Goal: Task Accomplishment & Management: Use online tool/utility

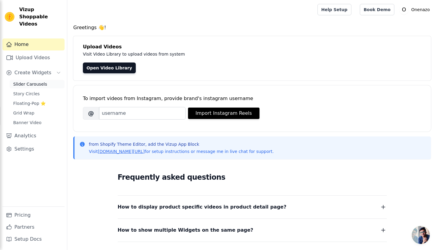
click at [40, 81] on span "Slider Carousels" at bounding box center [30, 84] width 34 height 6
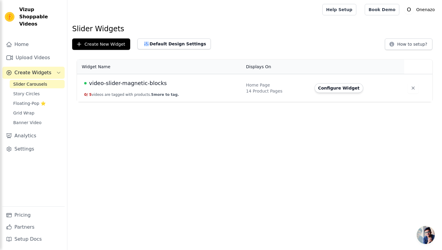
click at [145, 85] on span "video-slider-magnetic-blocks" at bounding box center [128, 83] width 78 height 8
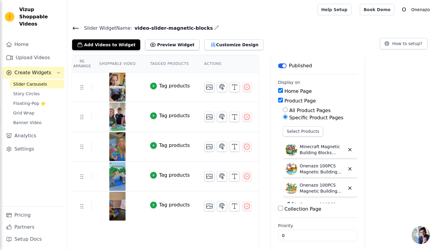
scroll to position [1, 0]
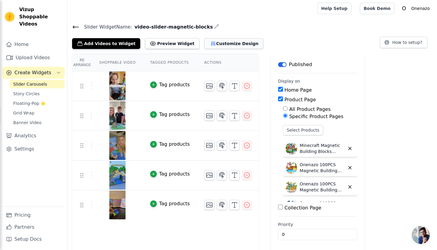
click at [218, 44] on button "Customize Design" at bounding box center [233, 43] width 59 height 11
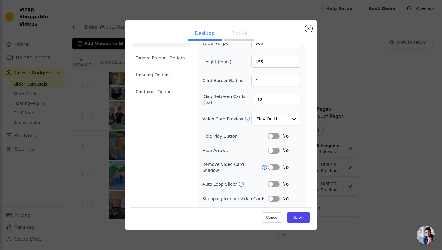
scroll to position [0, 0]
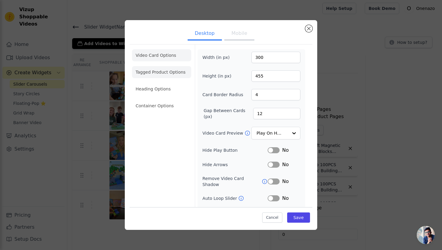
click at [157, 70] on li "Tagged Product Options" at bounding box center [161, 72] width 59 height 12
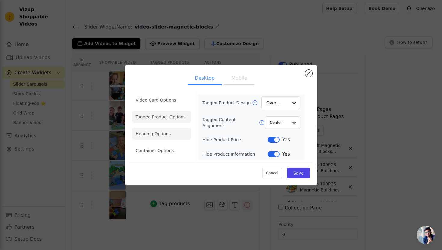
click at [165, 136] on li "Heading Options" at bounding box center [161, 134] width 59 height 12
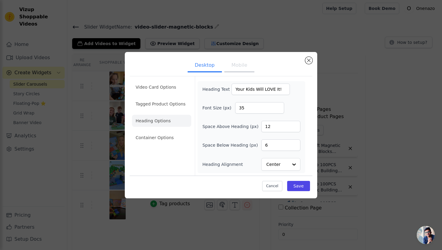
click at [156, 137] on li "Container Options" at bounding box center [161, 138] width 59 height 12
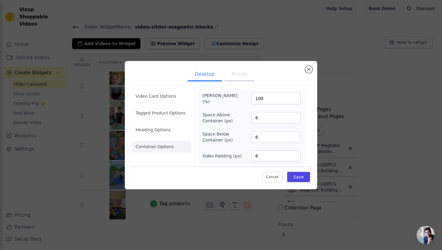
click at [247, 77] on button "Mobile" at bounding box center [239, 74] width 30 height 13
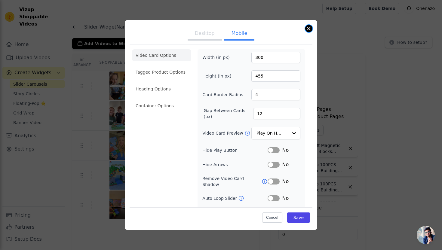
click at [308, 29] on button "Close modal" at bounding box center [308, 28] width 7 height 7
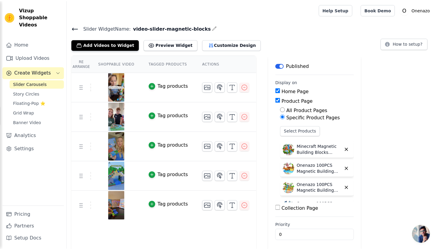
scroll to position [1, 0]
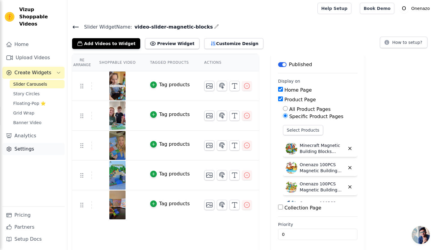
click at [25, 143] on link "Settings" at bounding box center [33, 149] width 62 height 12
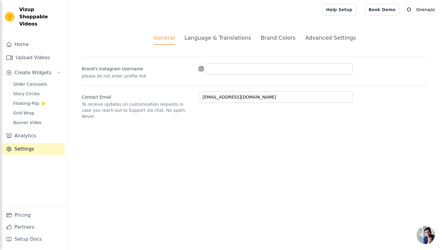
click at [235, 37] on div "Language & Translations" at bounding box center [217, 38] width 67 height 8
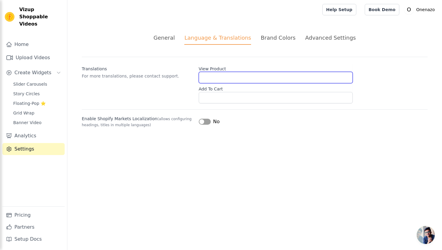
click at [219, 81] on input "View Product" at bounding box center [276, 77] width 154 height 11
click at [144, 77] on p "For more translations, please contact support." at bounding box center [138, 76] width 112 height 6
click at [215, 76] on input "View Product" at bounding box center [276, 77] width 154 height 11
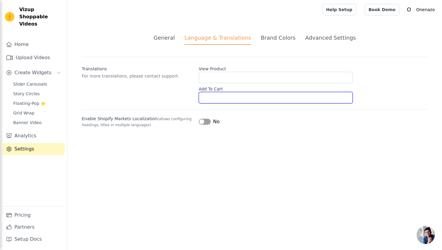
click at [215, 94] on input "Add To Cart" at bounding box center [276, 97] width 154 height 11
click at [157, 91] on div "Translations For more translations, please contact support. View Product Add To…" at bounding box center [255, 80] width 346 height 47
click at [203, 122] on button "Label" at bounding box center [205, 122] width 12 height 6
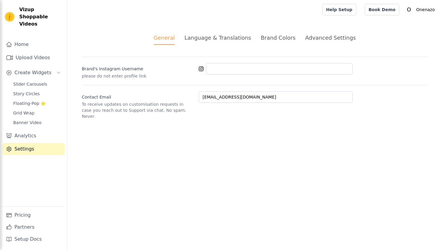
click at [209, 35] on div "Language & Translations" at bounding box center [217, 38] width 67 height 8
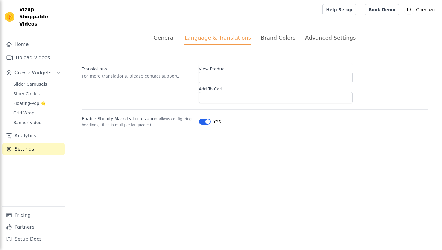
click at [206, 17] on div at bounding box center [193, 9] width 243 height 19
click at [21, 81] on span "Slider Carousels" at bounding box center [30, 84] width 34 height 6
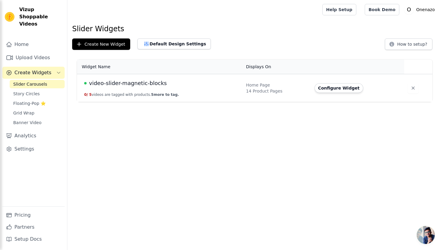
click at [104, 84] on span "video-slider-magnetic-blocks" at bounding box center [128, 83] width 78 height 8
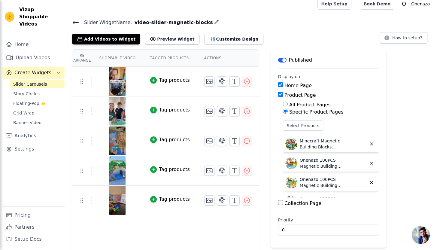
scroll to position [9, 0]
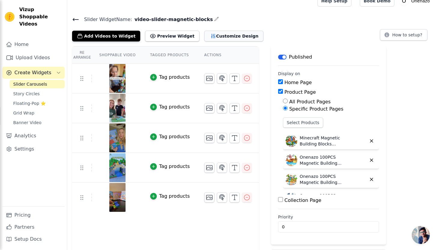
click at [210, 34] on icon "button" at bounding box center [213, 36] width 6 height 6
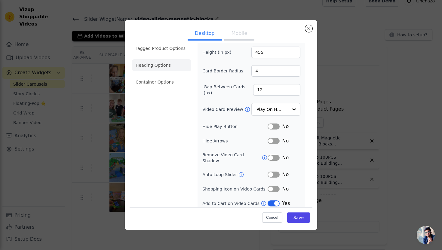
scroll to position [0, 0]
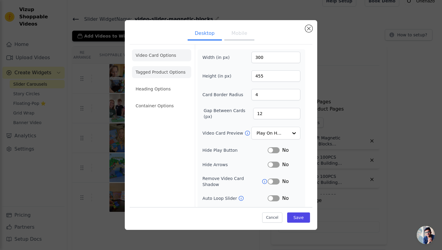
click at [160, 75] on li "Tagged Product Options" at bounding box center [161, 72] width 59 height 12
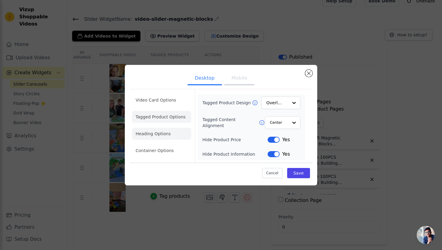
click at [153, 131] on li "Heading Options" at bounding box center [161, 134] width 59 height 12
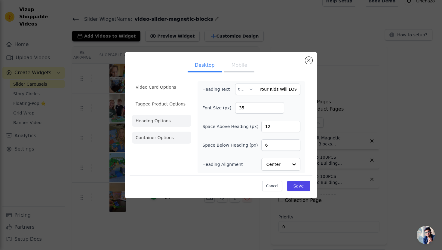
click at [157, 139] on li "Container Options" at bounding box center [161, 138] width 59 height 12
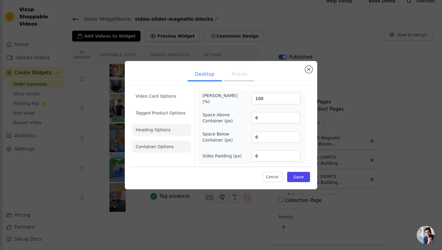
click at [165, 133] on li "Heading Options" at bounding box center [161, 130] width 59 height 12
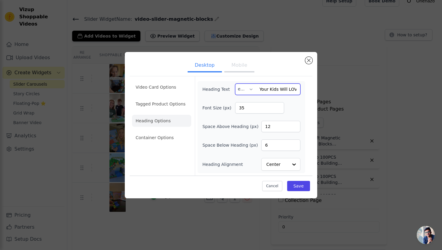
click at [271, 89] on input "Your Kids Will LOVE It!" at bounding box center [267, 89] width 65 height 11
click at [270, 89] on input "Your Kids Will LOVE It!" at bounding box center [267, 89] width 65 height 11
click at [286, 88] on input "Your Kids Will LOVE It!" at bounding box center [267, 89] width 65 height 11
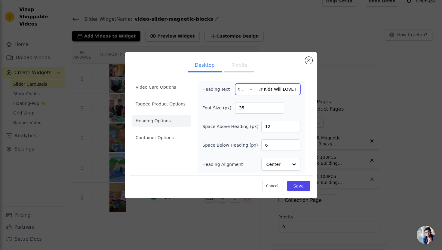
drag, startPoint x: 273, startPoint y: 91, endPoint x: 298, endPoint y: 90, distance: 25.3
click at [298, 90] on input "Your Kids Will LOVE It!" at bounding box center [267, 89] width 65 height 11
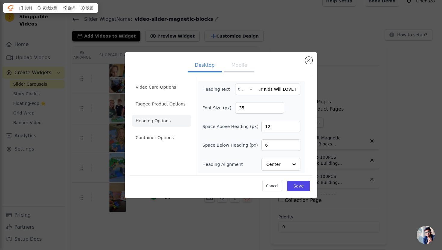
click at [281, 75] on ul "Desktop Mobile" at bounding box center [221, 66] width 183 height 18
click at [233, 70] on button "Mobile" at bounding box center [239, 65] width 30 height 13
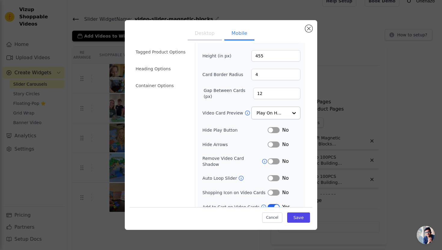
scroll to position [38, 0]
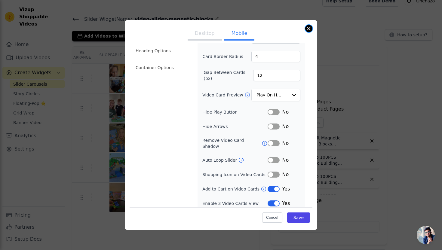
click at [309, 29] on button "Close modal" at bounding box center [308, 28] width 7 height 7
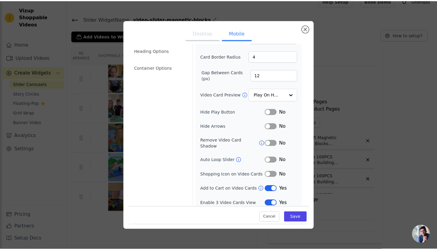
scroll to position [9, 0]
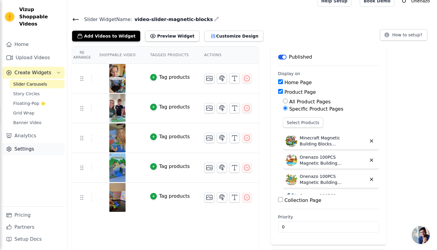
click at [27, 143] on link "Settings" at bounding box center [33, 149] width 62 height 12
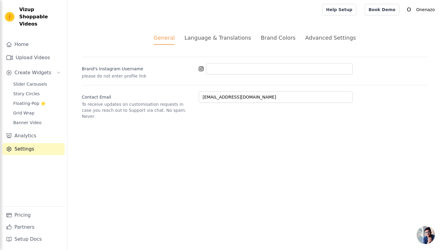
click at [231, 38] on div "Language & Translations" at bounding box center [217, 38] width 67 height 8
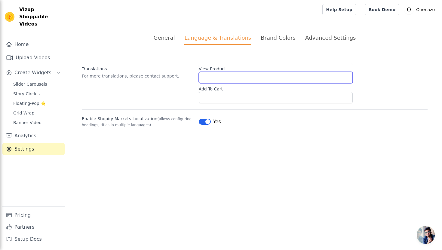
click at [224, 78] on input "View Product" at bounding box center [276, 77] width 154 height 11
click at [157, 78] on p "For more translations, please contact support." at bounding box center [138, 76] width 112 height 6
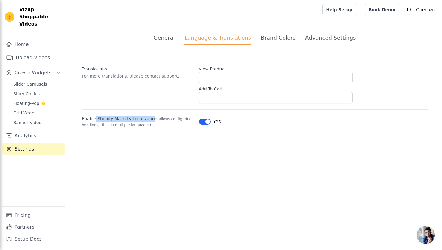
drag, startPoint x: 94, startPoint y: 117, endPoint x: 150, endPoint y: 120, distance: 56.6
click at [150, 120] on label "Enable Shopify Markets Localization (allows configuring headings, titles in mul…" at bounding box center [138, 122] width 112 height 12
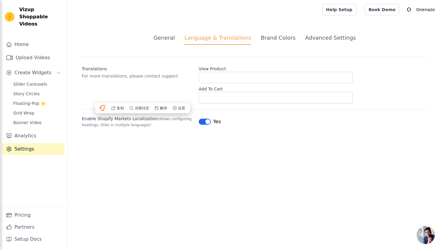
click at [128, 122] on label "Enable Shopify Markets Localization (allows configuring headings, titles in mul…" at bounding box center [138, 122] width 112 height 12
click at [123, 125] on span "(allows configuring headings, titles in multiple languages)" at bounding box center [137, 122] width 110 height 10
